Goal: Information Seeking & Learning: Learn about a topic

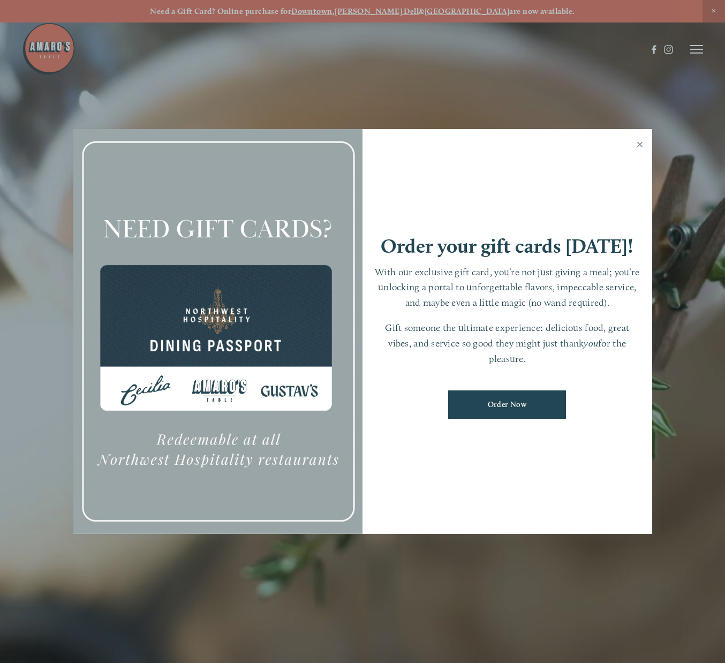
scroll to position [0, 1]
click at [641, 147] on link "Close" at bounding box center [639, 146] width 21 height 30
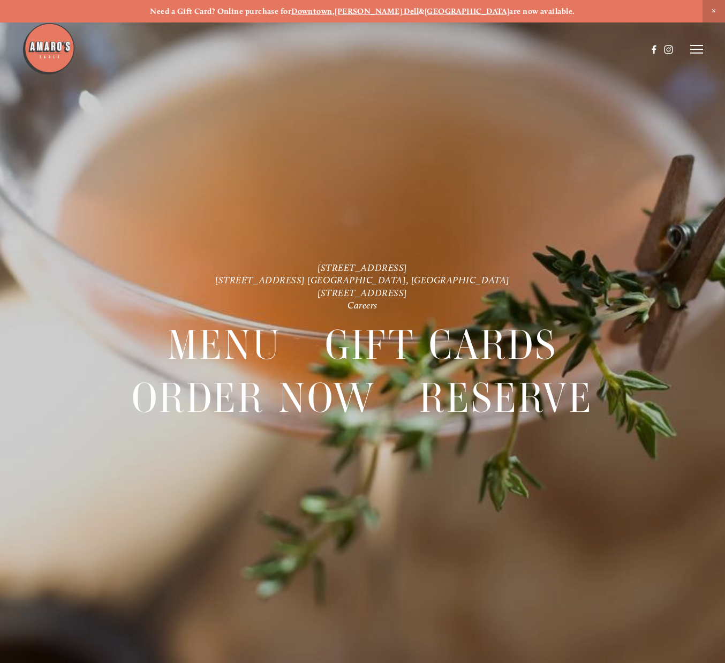
scroll to position [0, 0]
click at [695, 44] on header "Menu Order Now Visit Gallery 0" at bounding box center [362, 49] width 681 height 98
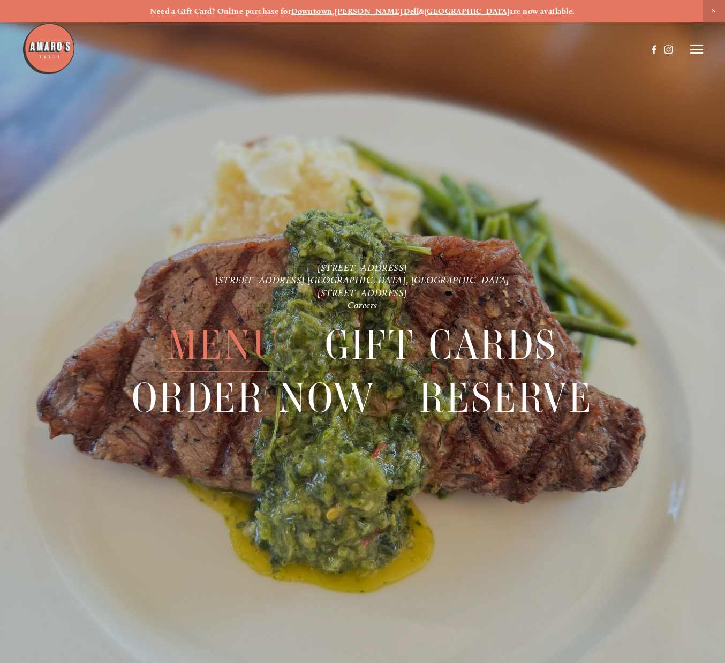
click at [256, 341] on span "Menu" at bounding box center [224, 344] width 113 height 53
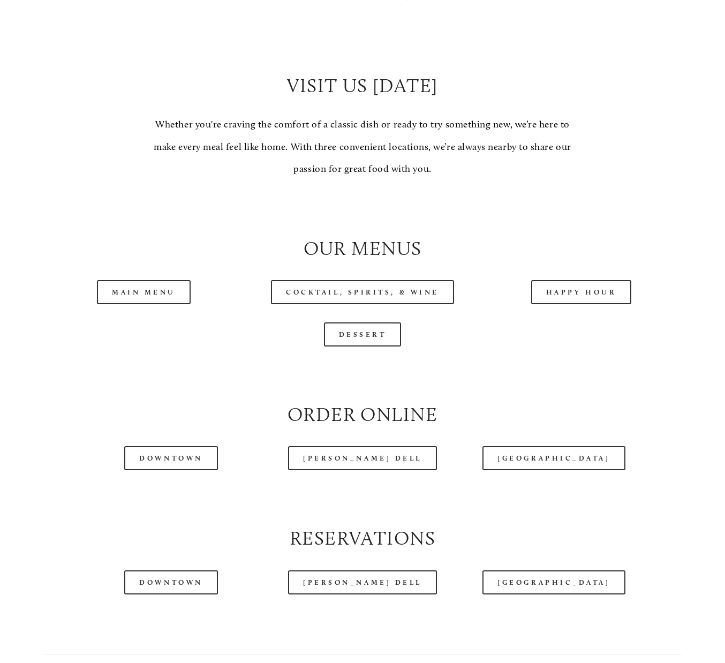
scroll to position [846, 0]
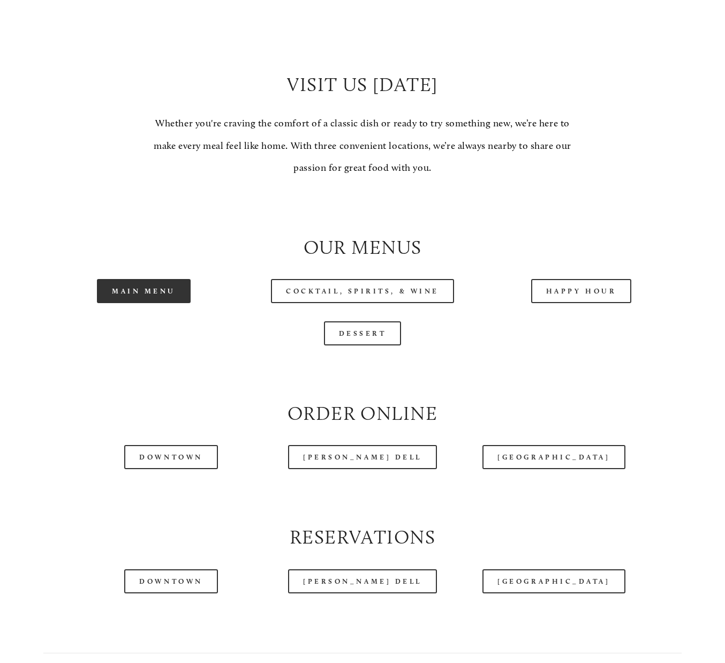
click at [150, 283] on link "Main Menu" at bounding box center [144, 291] width 94 height 24
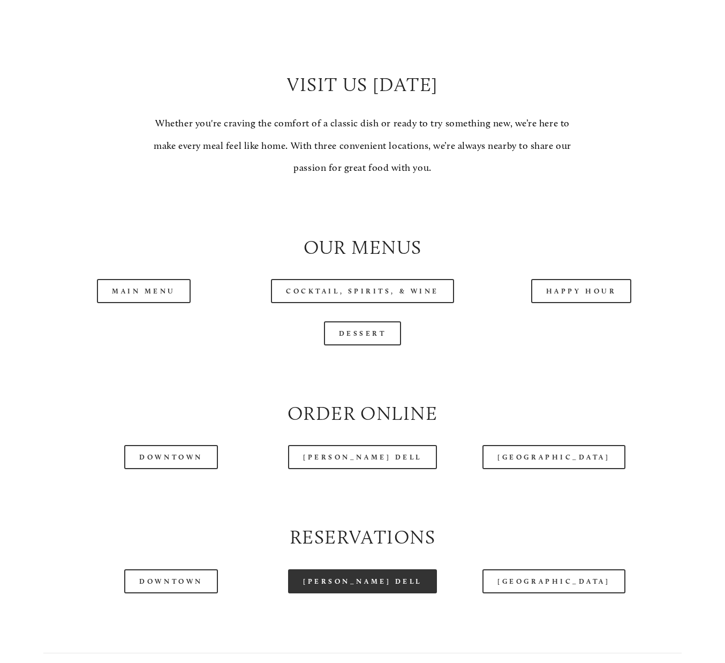
click at [385, 573] on link "[PERSON_NAME] Dell" at bounding box center [362, 581] width 149 height 24
